Goal: Find specific page/section: Find specific page/section

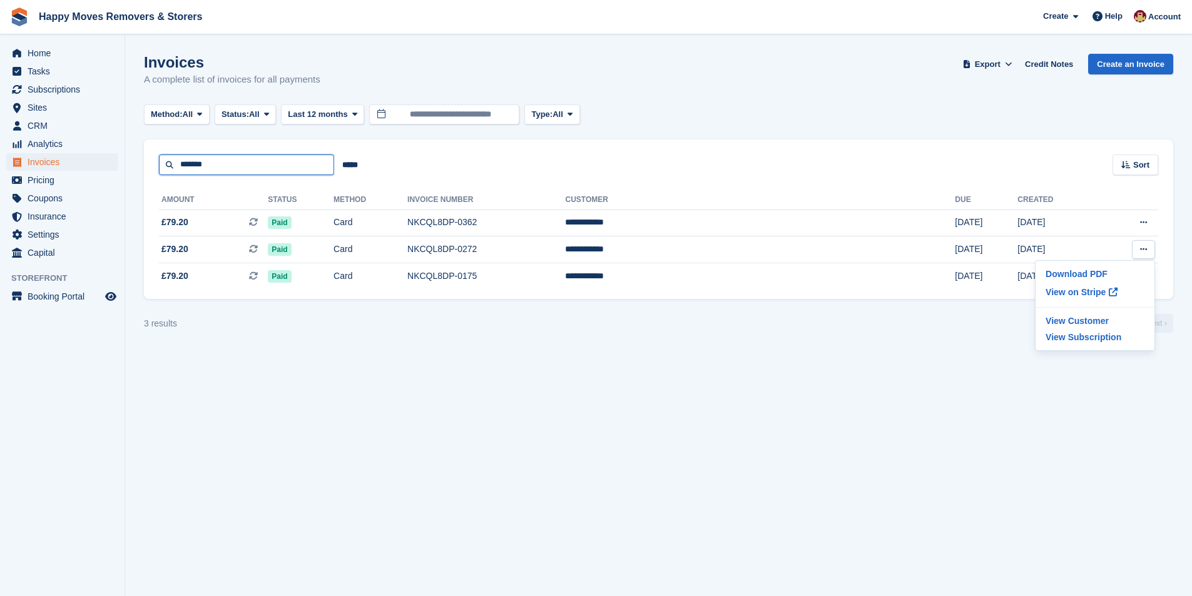
drag, startPoint x: 166, startPoint y: 175, endPoint x: 44, endPoint y: 158, distance: 123.7
click at [52, 160] on div "Home Tasks Subscriptions Subscriptions Subscriptions Price increases NEW Price …" at bounding box center [596, 298] width 1192 height 596
type input "******"
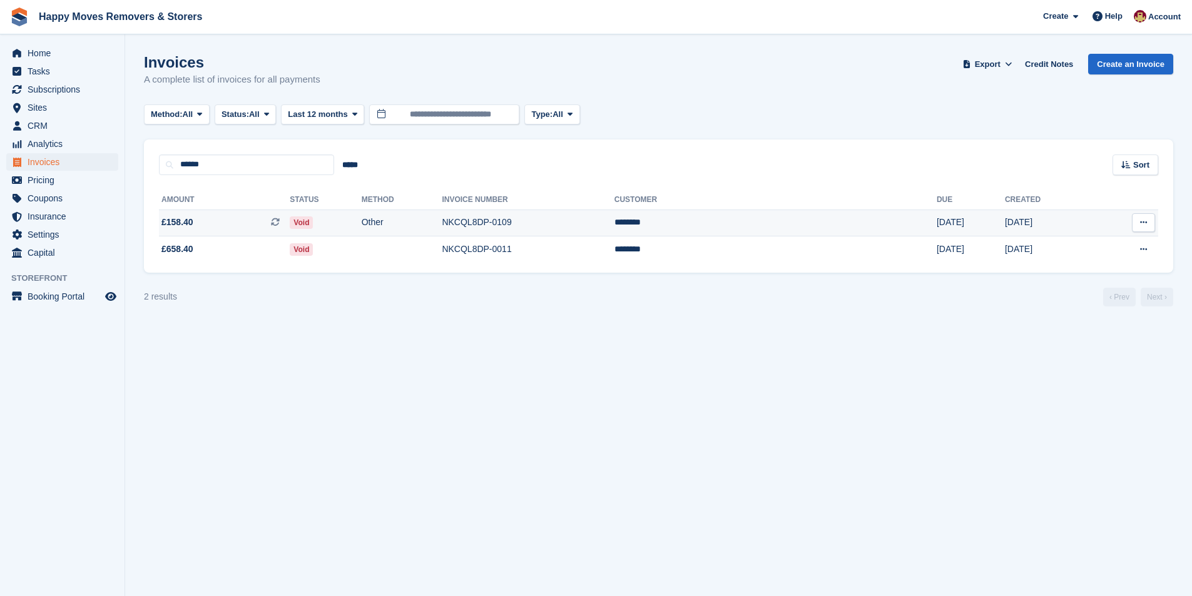
click at [186, 221] on span "£158.40" at bounding box center [177, 222] width 32 height 13
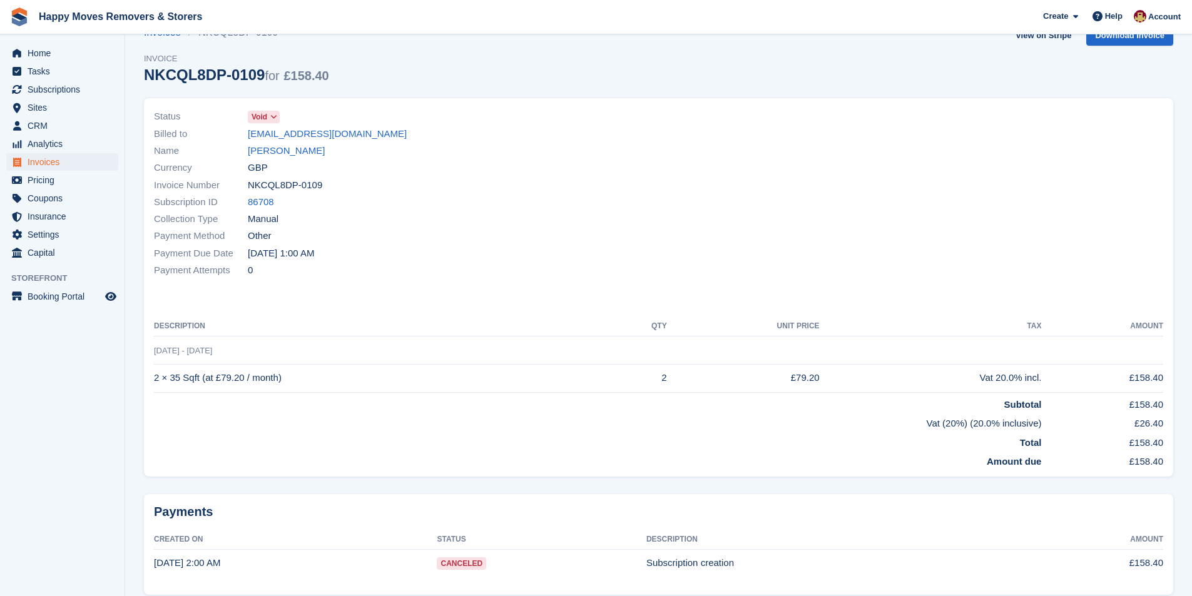
scroll to position [6, 0]
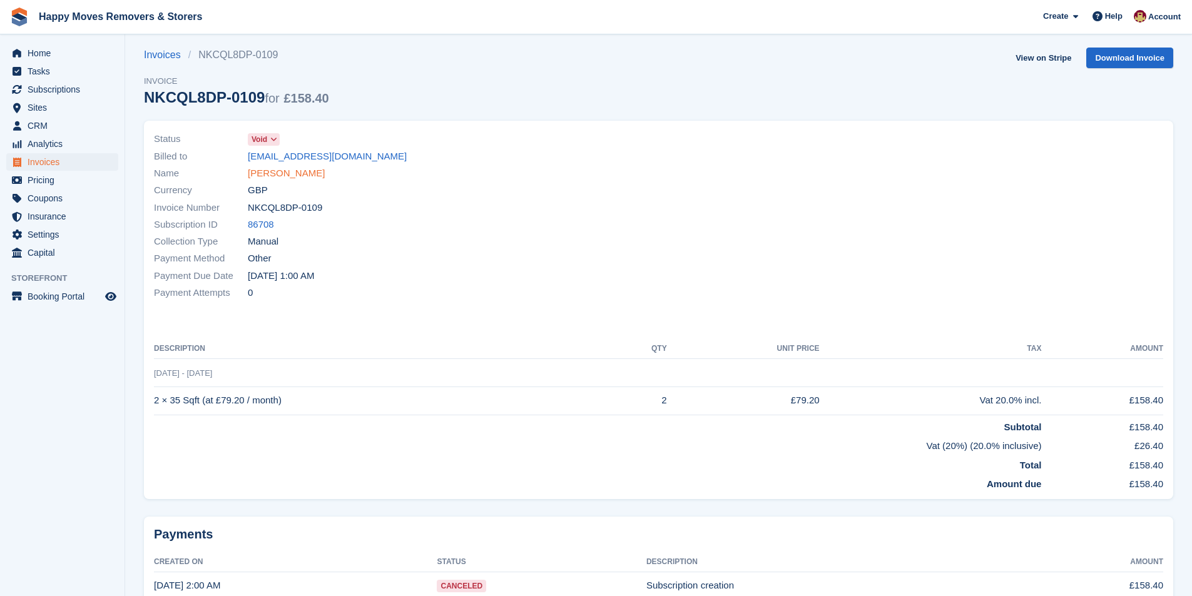
click at [262, 177] on link "[PERSON_NAME]" at bounding box center [286, 173] width 77 height 14
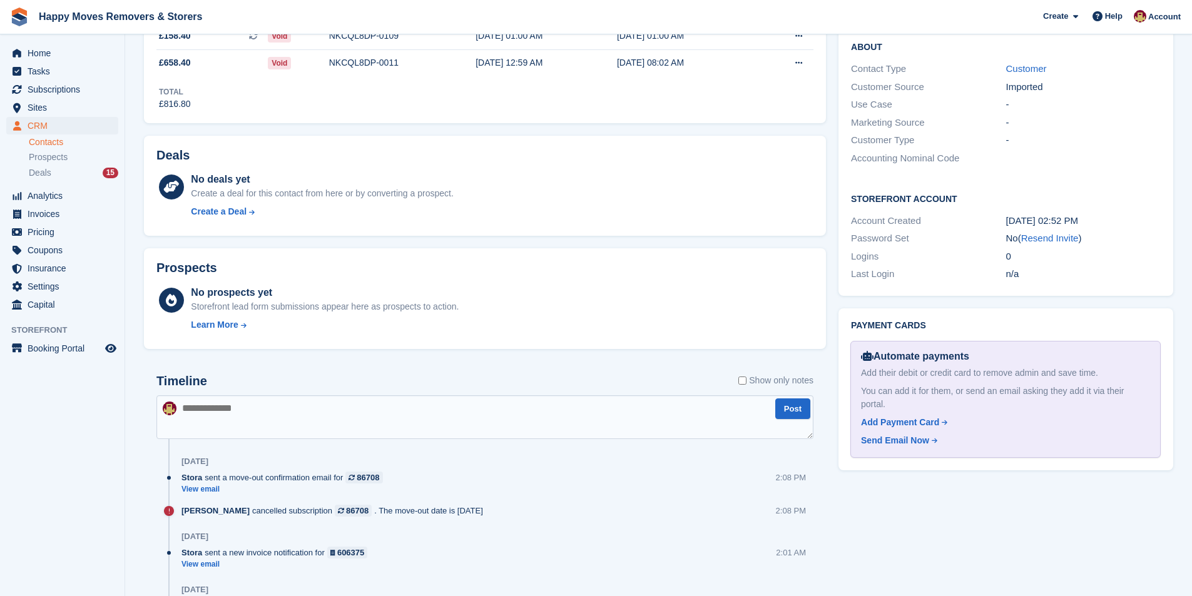
scroll to position [163, 0]
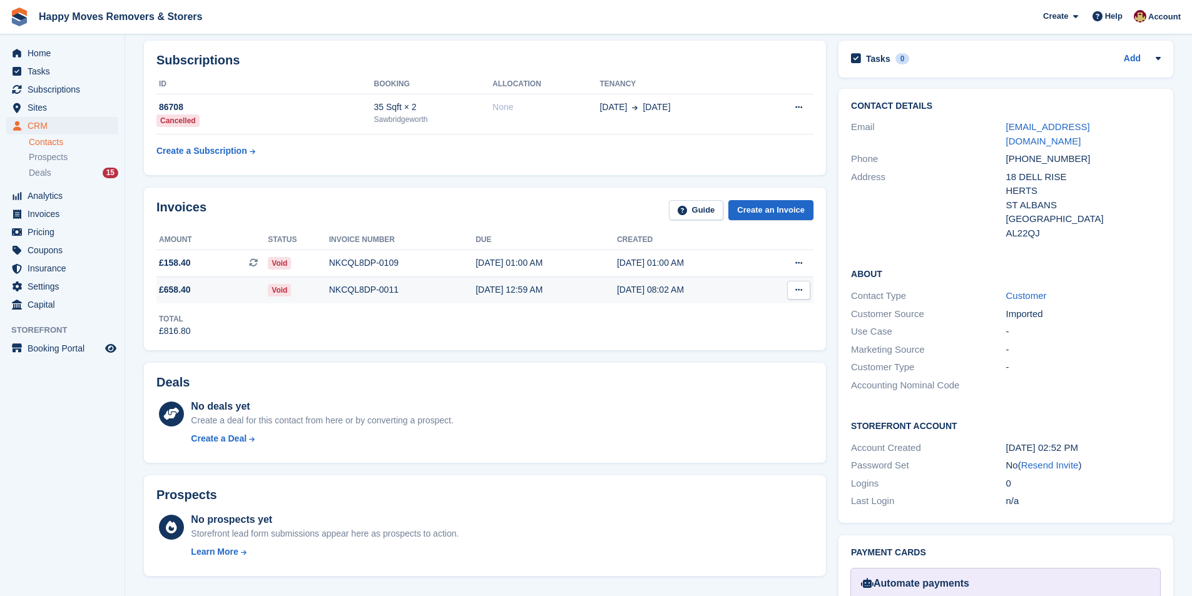
click at [252, 289] on span "£658.40" at bounding box center [211, 289] width 111 height 13
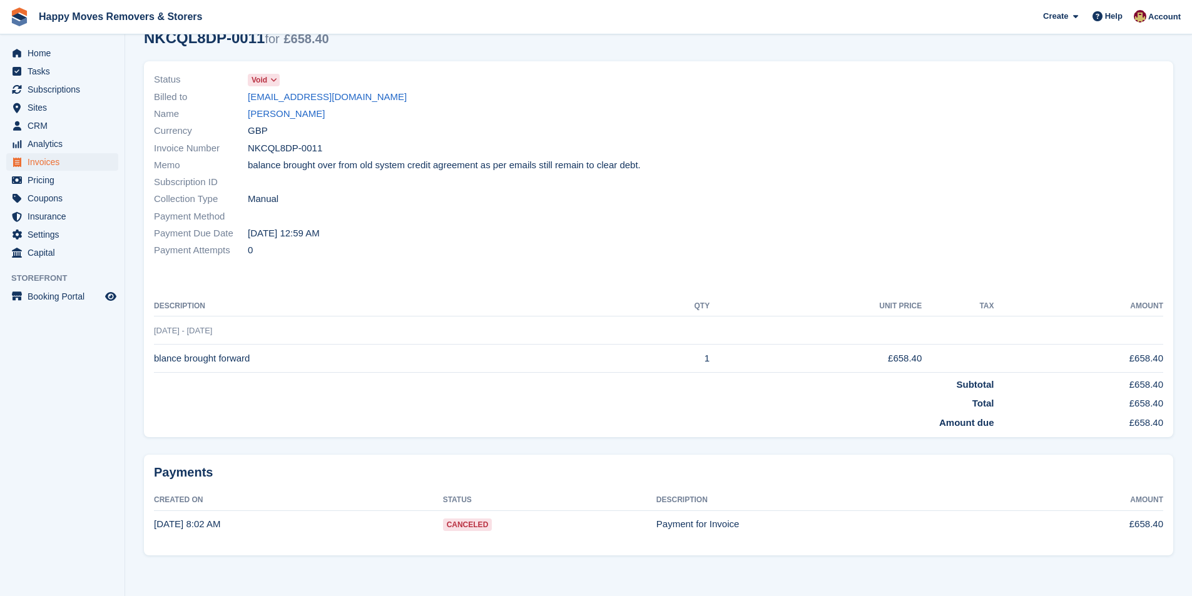
scroll to position [66, 0]
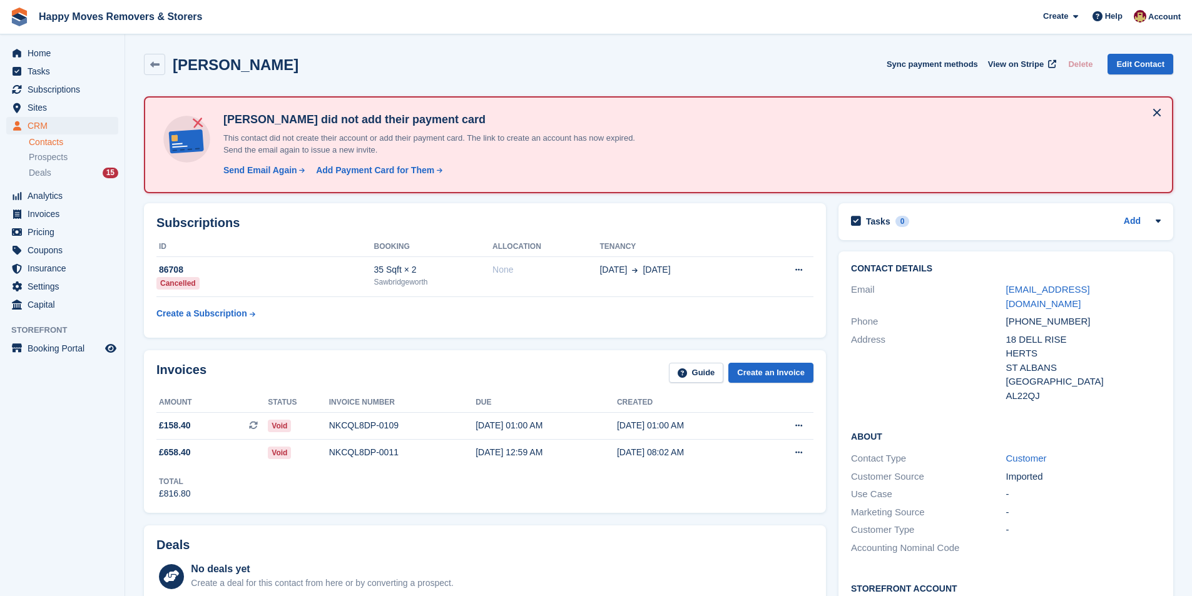
scroll to position [163, 0]
